Goal: Share content: Share content

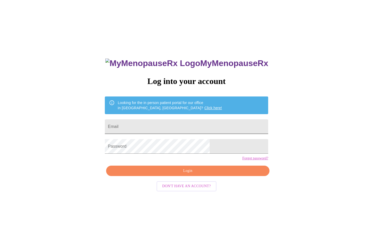
click at [174, 125] on input "Email" at bounding box center [187, 127] width 164 height 15
type input "[EMAIL_ADDRESS][DOMAIN_NAME]"
click at [165, 174] on span "Login" at bounding box center [188, 171] width 152 height 7
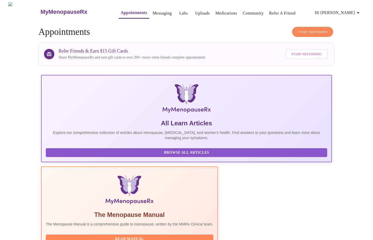
click at [310, 54] on span "Start Referring" at bounding box center [307, 54] width 31 height 6
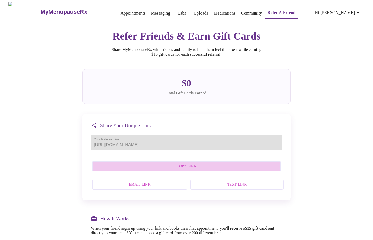
click at [201, 170] on span "Copy Link" at bounding box center [187, 166] width 178 height 7
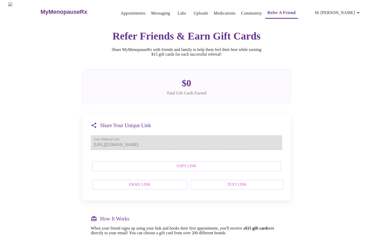
click at [216, 188] on span "Text Link" at bounding box center [237, 185] width 82 height 7
click at [143, 188] on span "Email Link" at bounding box center [140, 185] width 84 height 7
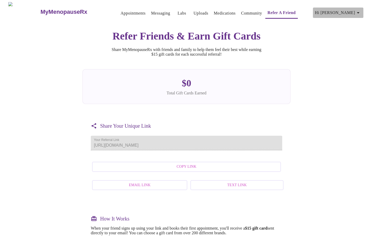
click at [359, 12] on icon "button" at bounding box center [358, 13] width 6 height 6
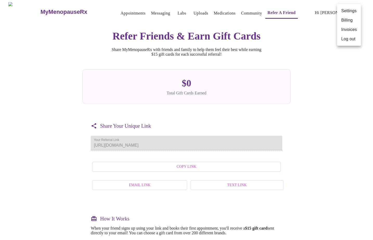
click at [352, 41] on li "Log out" at bounding box center [350, 38] width 24 height 9
